Goal: Task Accomplishment & Management: Manage account settings

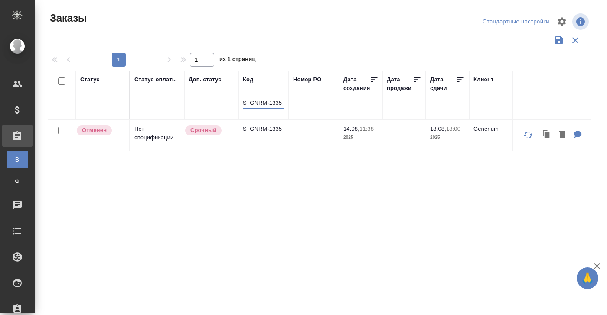
click at [260, 105] on input "S_GNRM-1335" at bounding box center [264, 103] width 42 height 11
click at [260, 125] on p "S_GNRM-1335" at bounding box center [264, 129] width 42 height 9
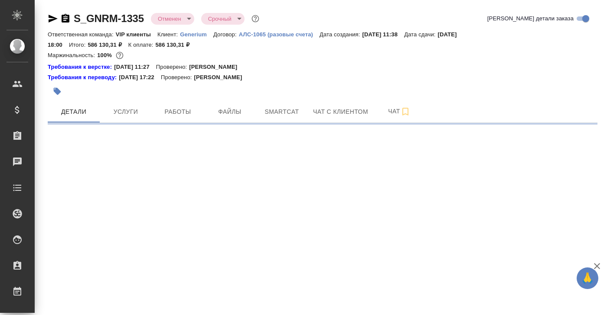
select select "RU"
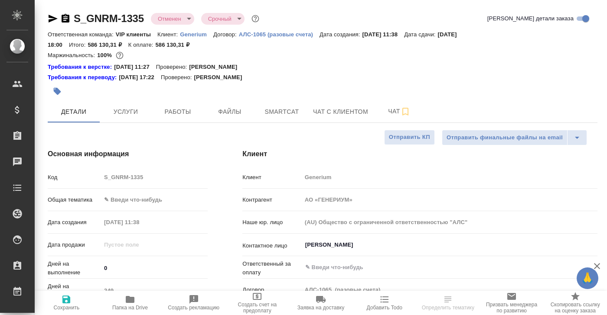
type textarea "x"
type input "VIP клиенты"
type input "[PERSON_NAME]"
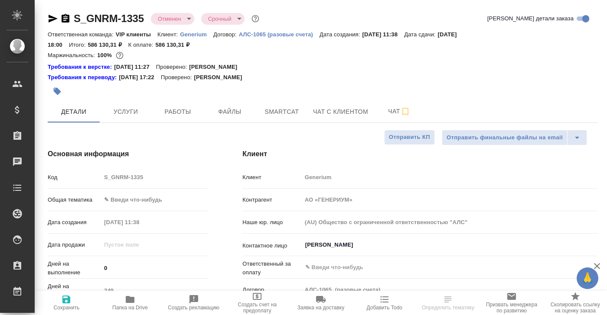
type input "[PERSON_NAME]"
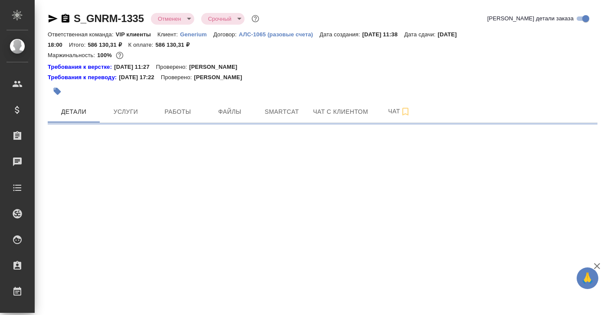
select select "RU"
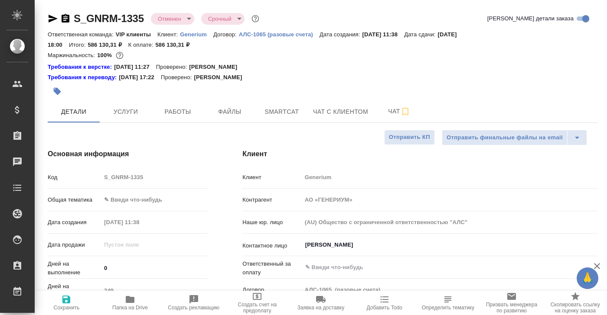
type textarea "x"
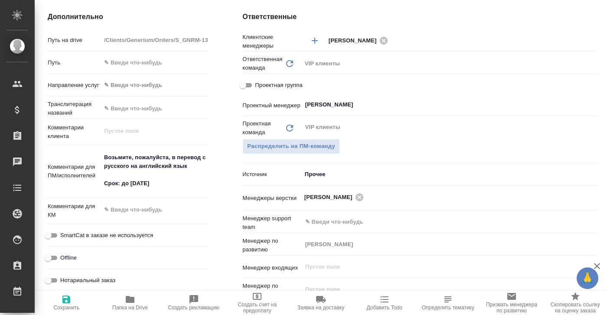
scroll to position [379, 0]
type textarea "x"
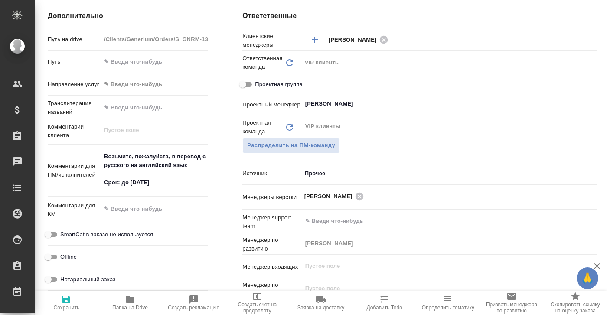
type textarea "x"
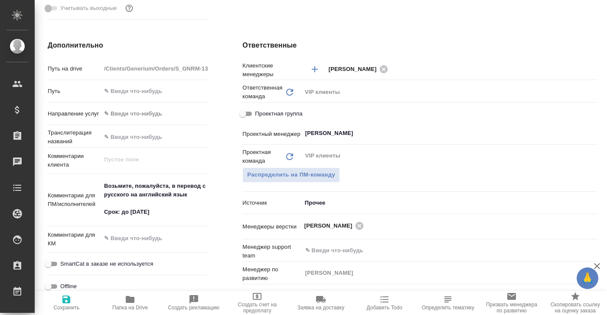
scroll to position [350, 0]
type textarea "x"
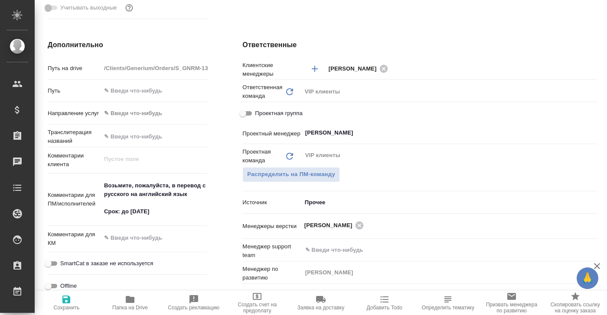
type textarea "x"
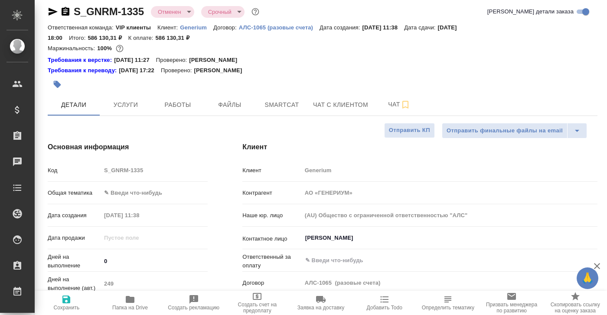
scroll to position [0, 0]
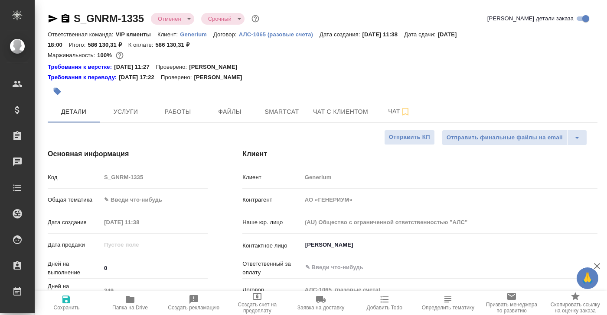
type textarea "x"
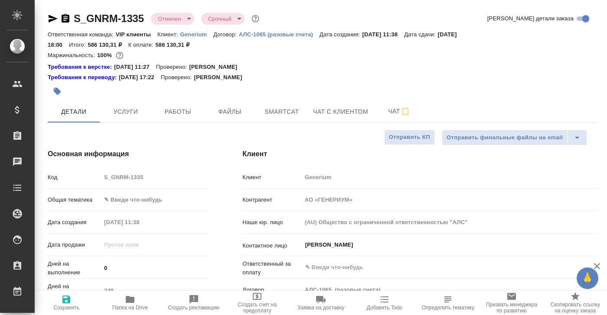
type textarea "x"
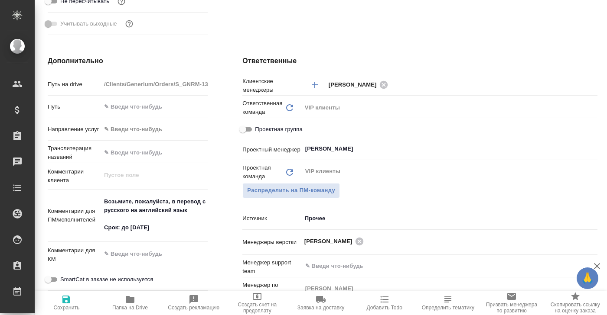
scroll to position [315, 0]
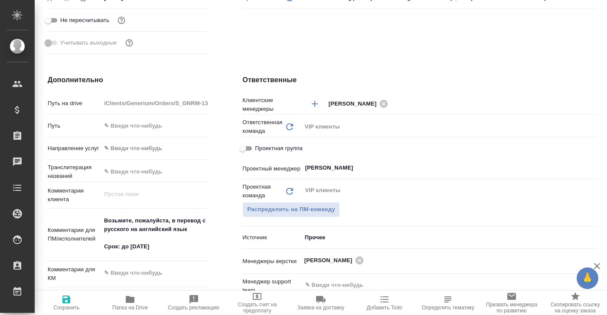
type textarea "x"
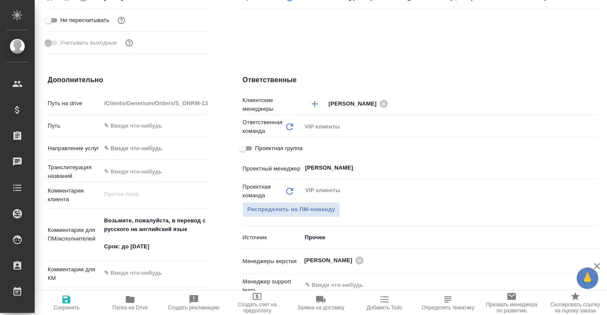
type textarea "x"
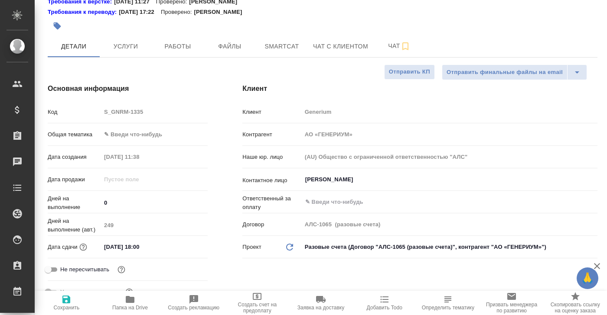
scroll to position [0, 0]
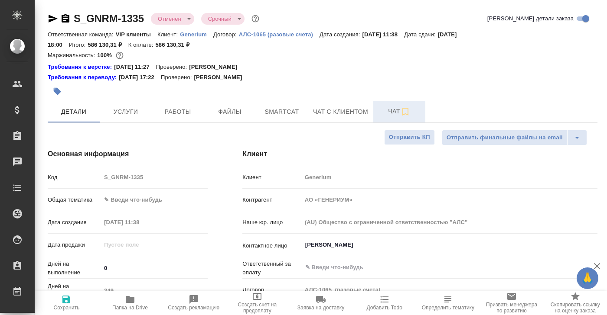
click at [395, 111] on span "Чат" at bounding box center [399, 111] width 42 height 11
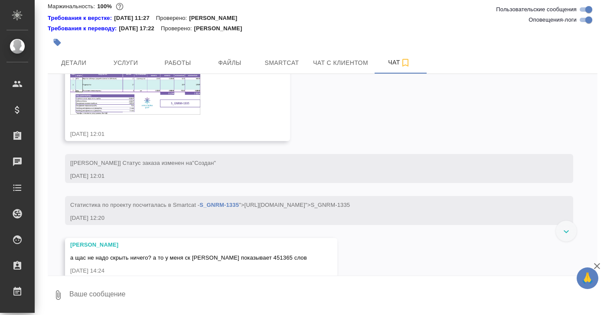
scroll to position [464, 0]
